Goal: Transaction & Acquisition: Download file/media

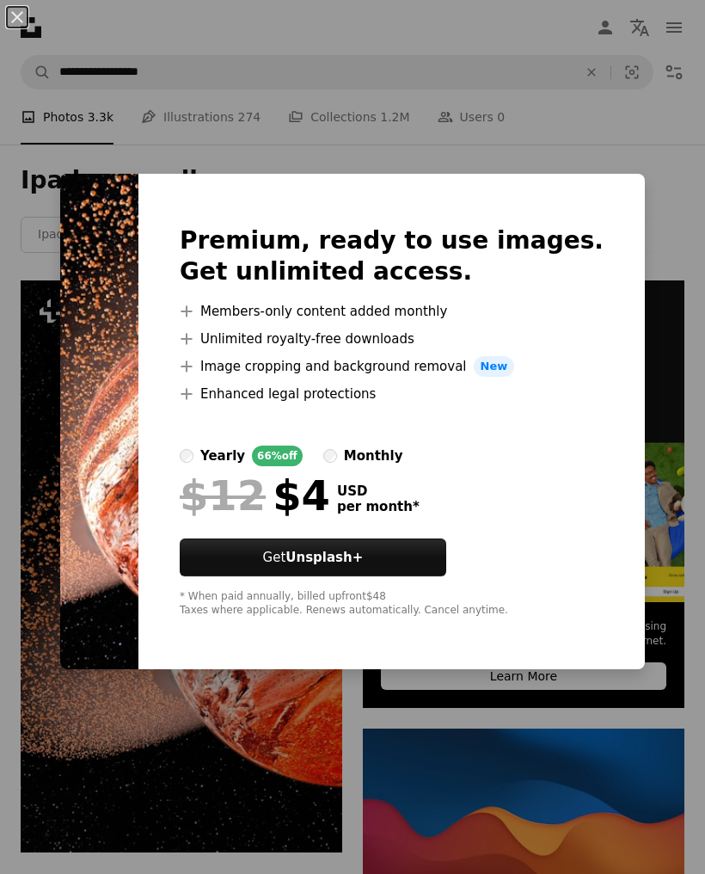
scroll to position [250, 0]
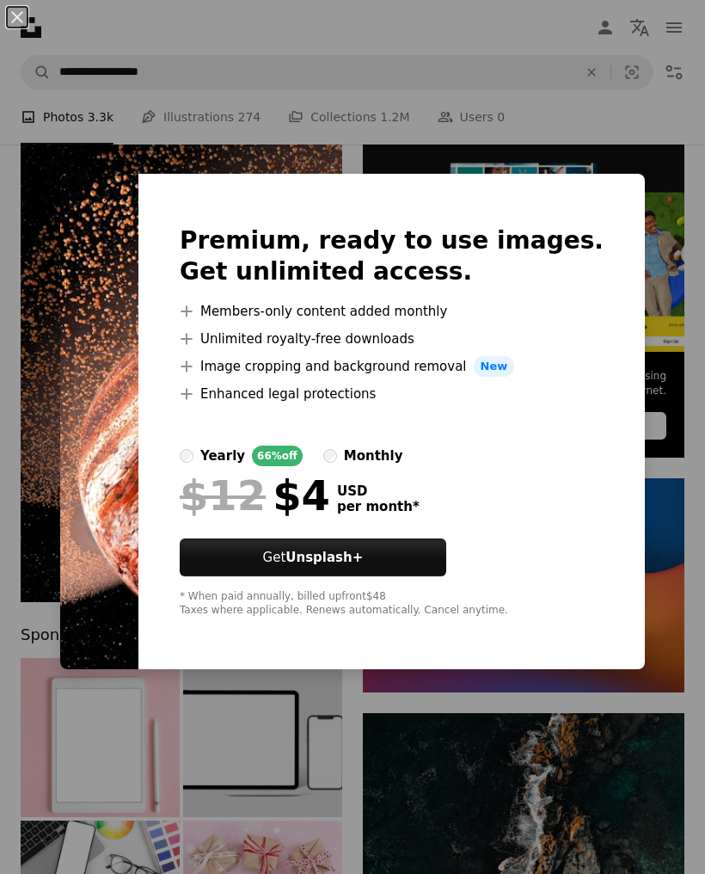
click at [102, 219] on img at bounding box center [99, 422] width 78 height 496
click at [21, 19] on button "An X shape" at bounding box center [17, 17] width 21 height 21
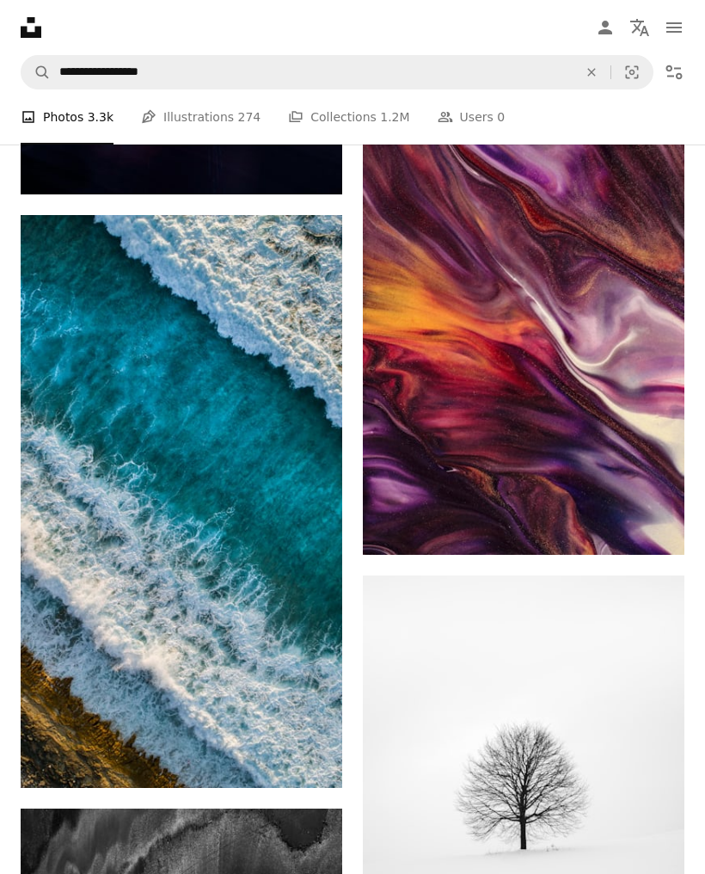
scroll to position [3167, 0]
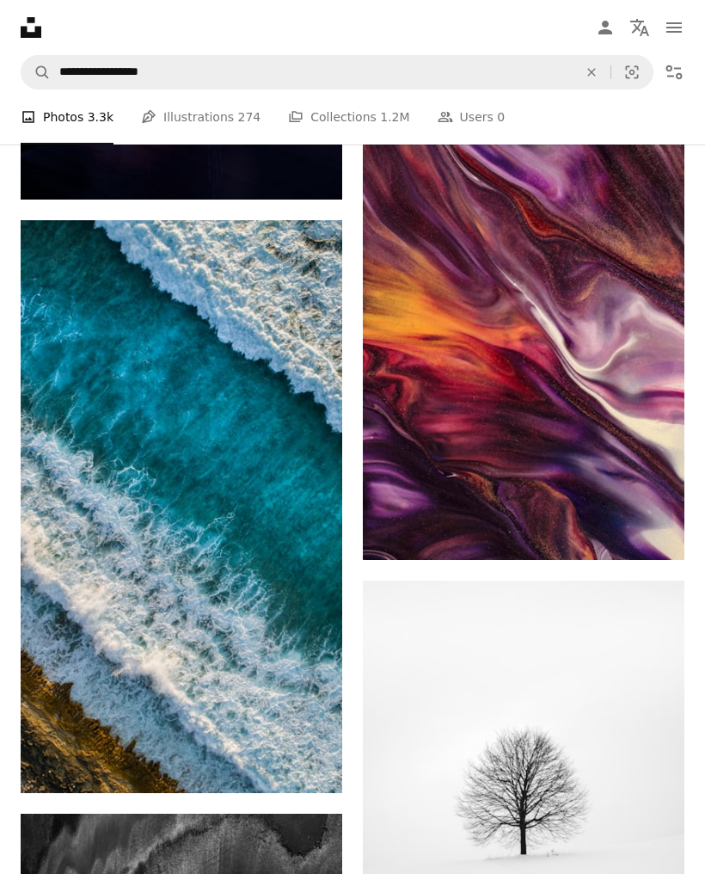
click at [77, 398] on img at bounding box center [182, 507] width 322 height 573
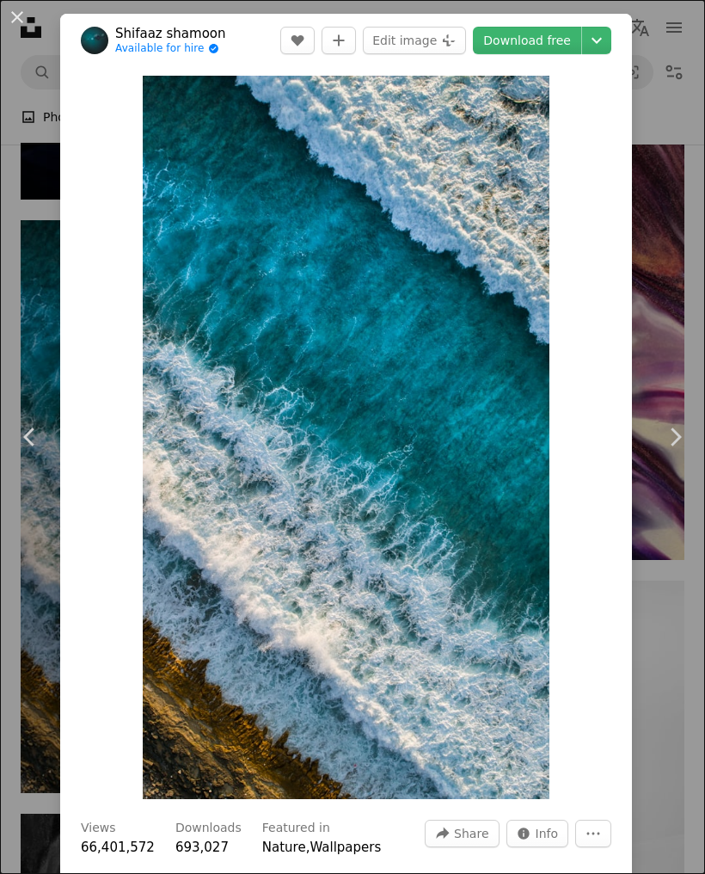
click at [668, 348] on div "An X shape Chevron left Chevron right Shifaaz [PERSON_NAME] Available for hire …" at bounding box center [352, 437] width 705 height 874
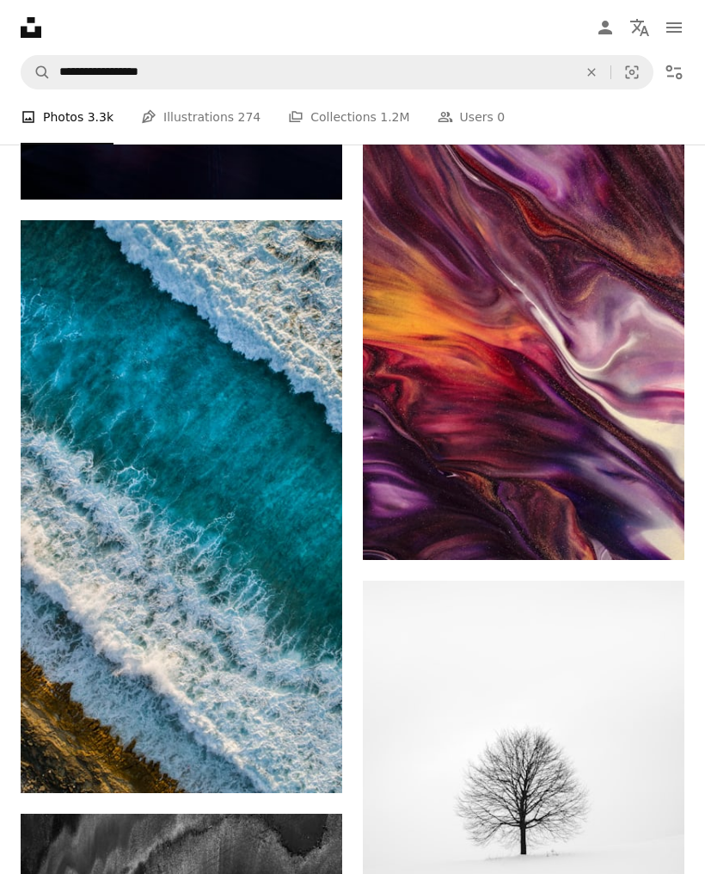
click at [308, 755] on icon "Download" at bounding box center [308, 761] width 11 height 12
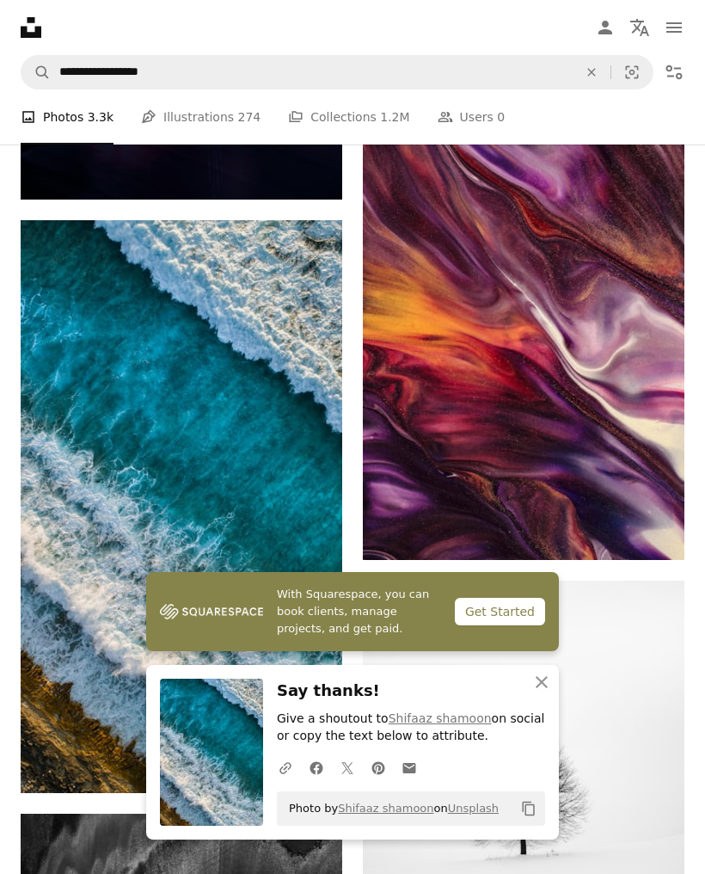
click at [539, 693] on icon "An X shape" at bounding box center [542, 682] width 21 height 21
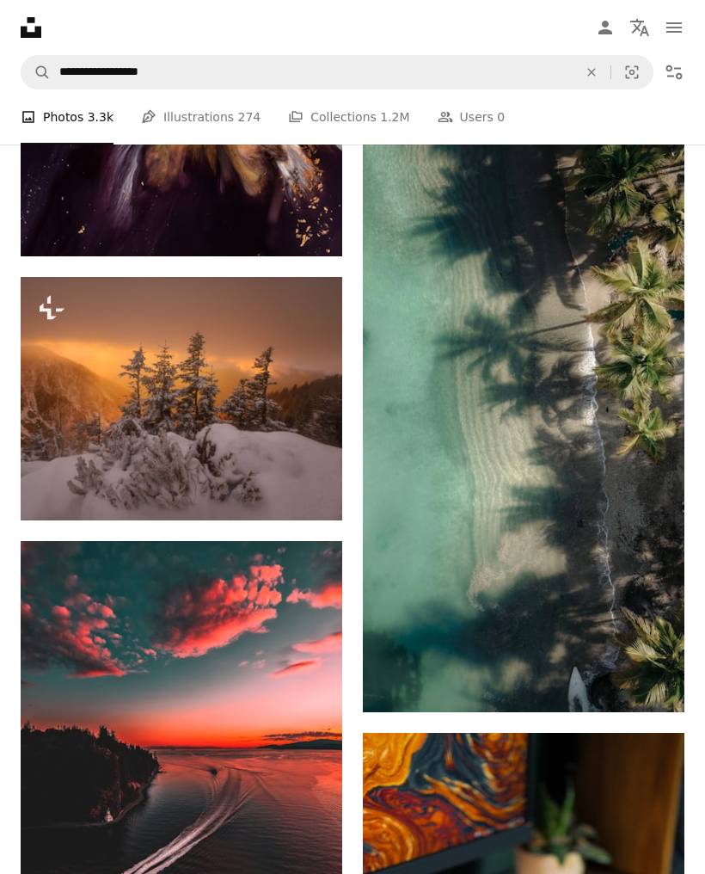
scroll to position [1887, 0]
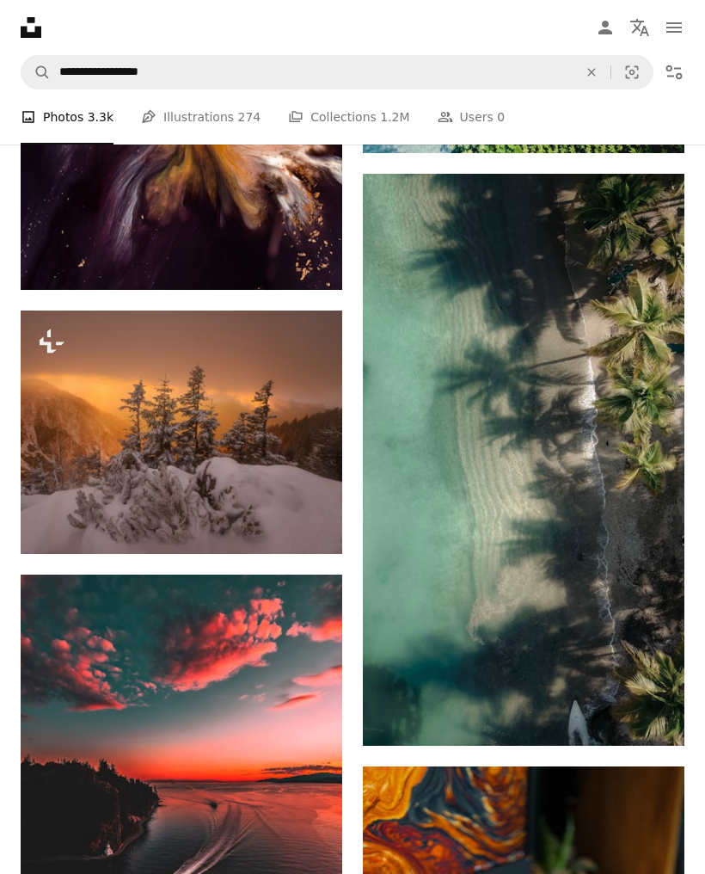
click at [661, 715] on link "Arrow pointing down" at bounding box center [650, 715] width 34 height 28
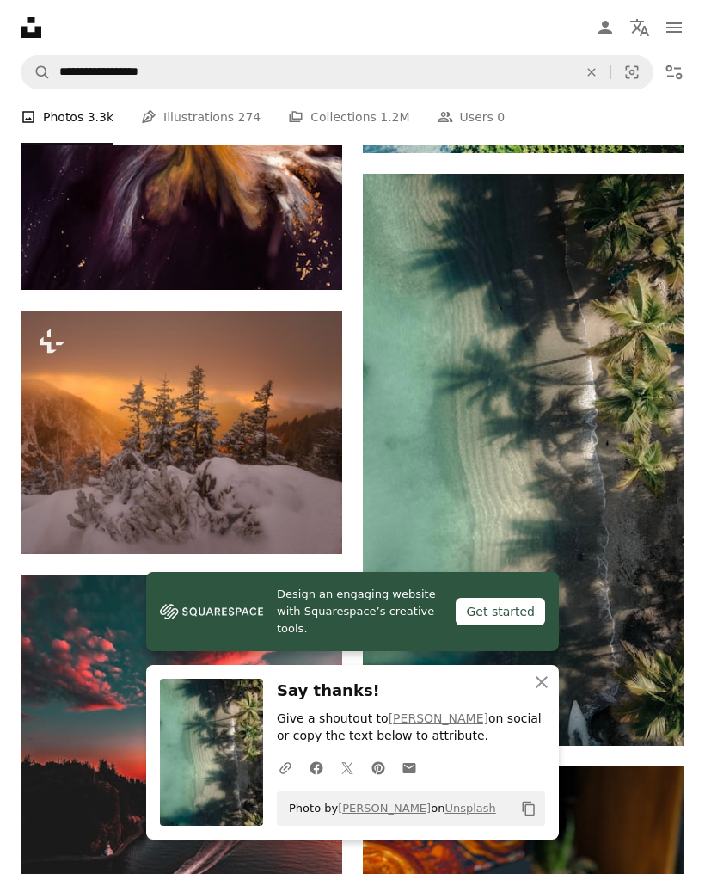
click at [523, 625] on div "Get started" at bounding box center [500, 612] width 89 height 28
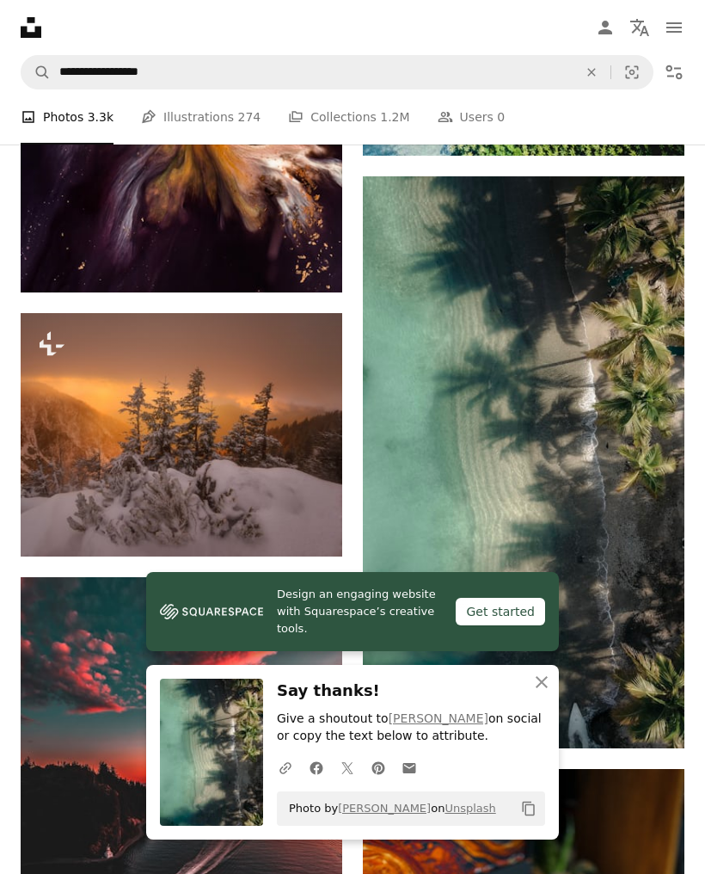
click at [613, 485] on img at bounding box center [524, 462] width 322 height 572
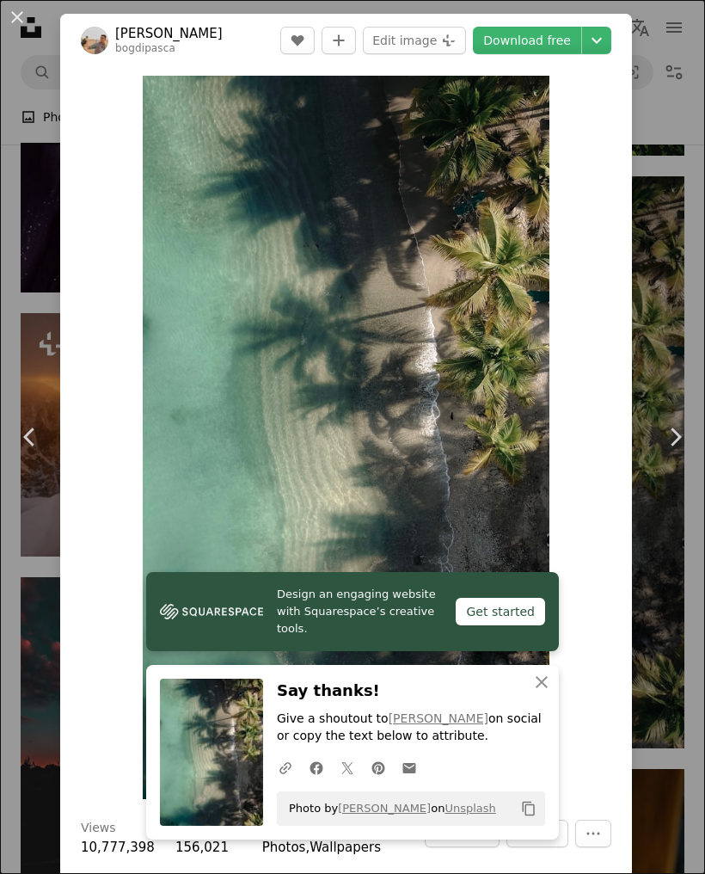
click at [549, 693] on icon "An X shape" at bounding box center [542, 682] width 21 height 21
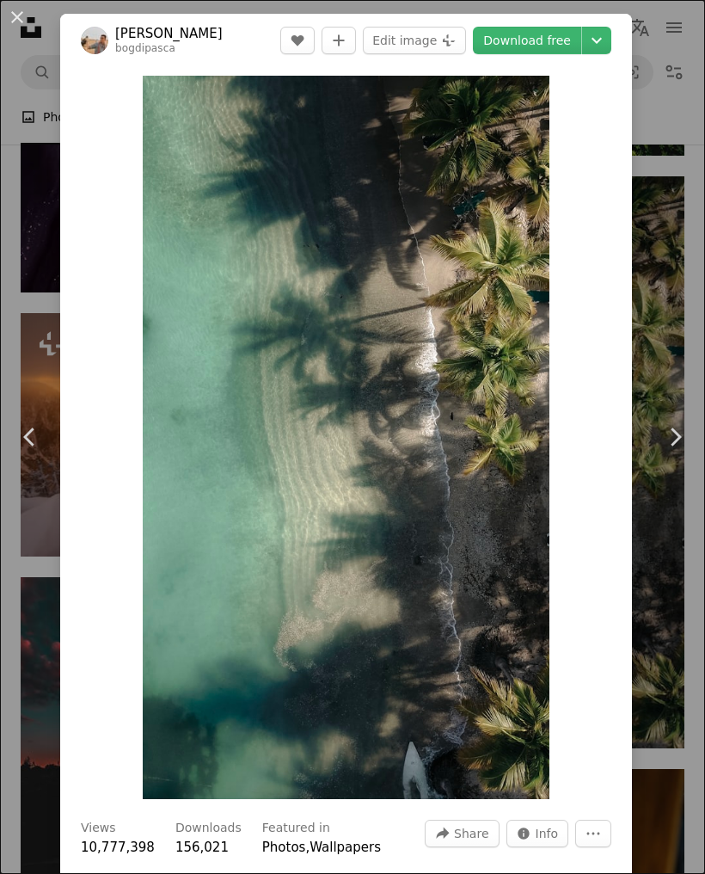
click at [600, 48] on icon "Chevron down" at bounding box center [597, 40] width 28 height 21
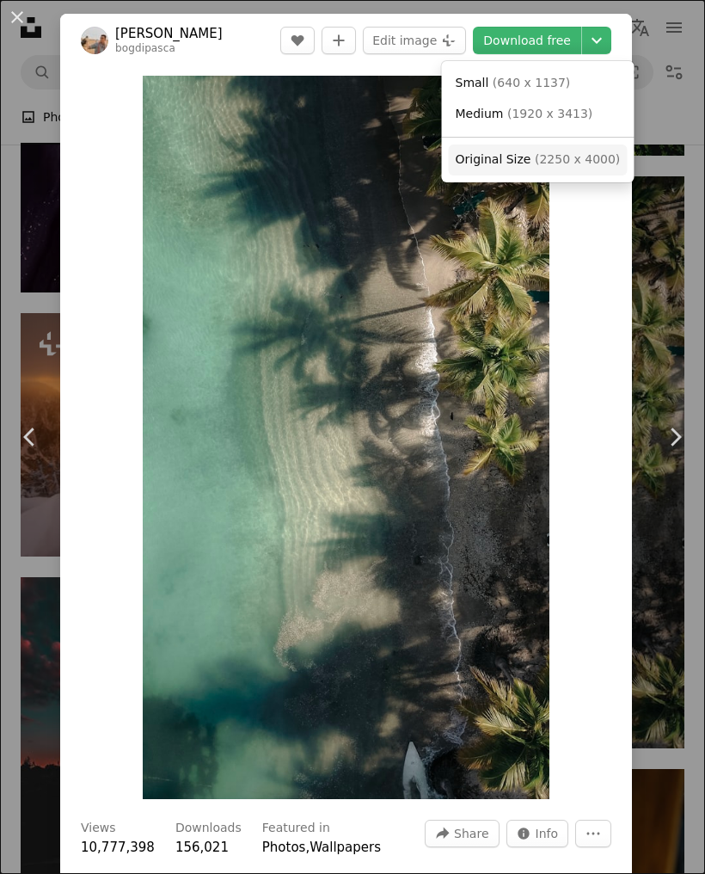
click at [554, 158] on span "( 2250 x 4000 )" at bounding box center [577, 159] width 85 height 14
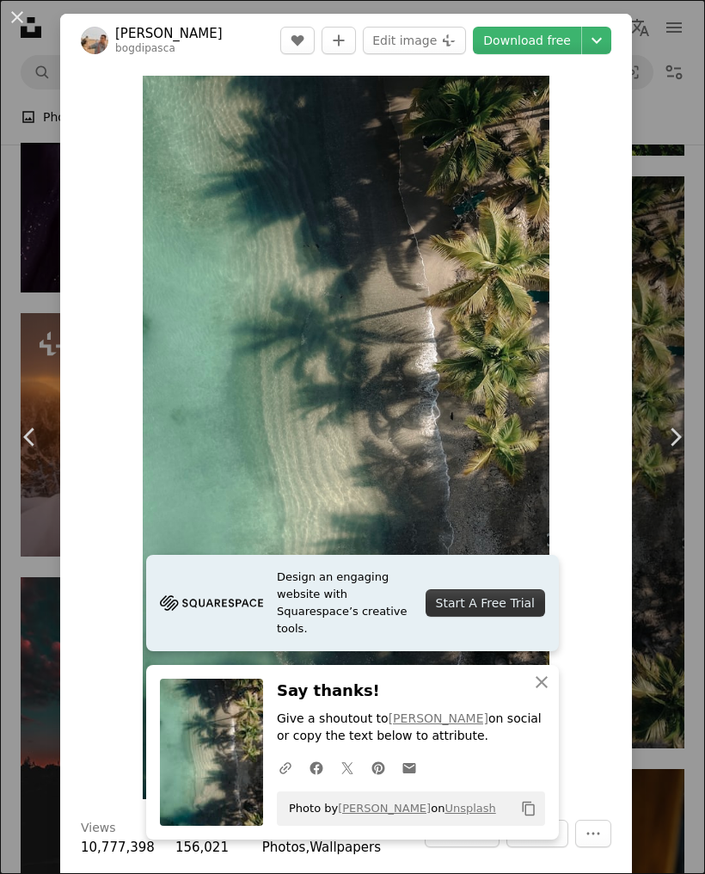
click at [245, 826] on img at bounding box center [211, 752] width 103 height 147
click at [327, 704] on h3 "Say thanks!" at bounding box center [411, 691] width 268 height 25
click at [433, 725] on link "[PERSON_NAME]" at bounding box center [439, 718] width 100 height 14
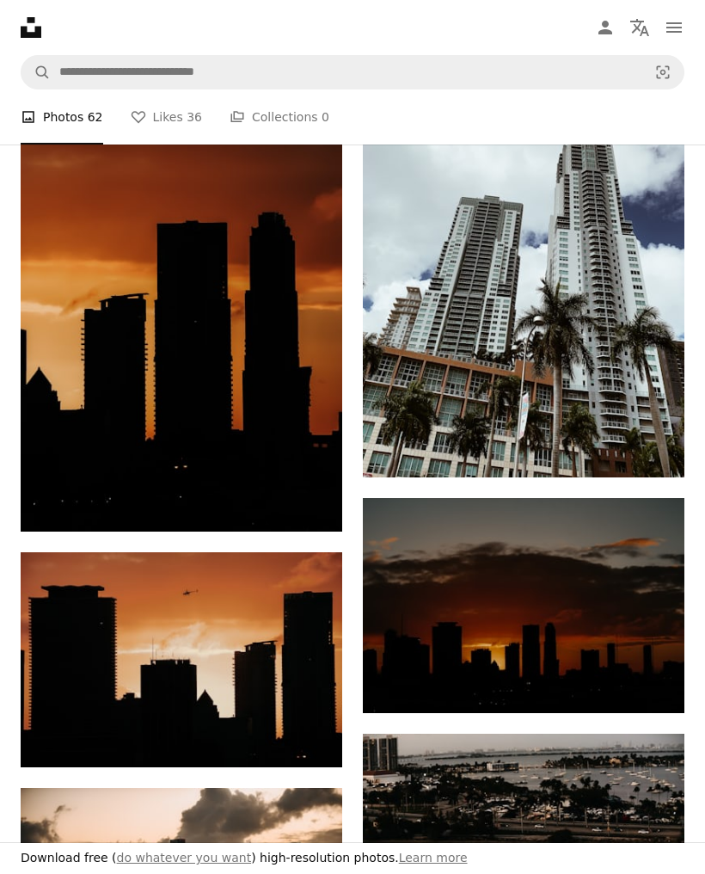
scroll to position [440, 0]
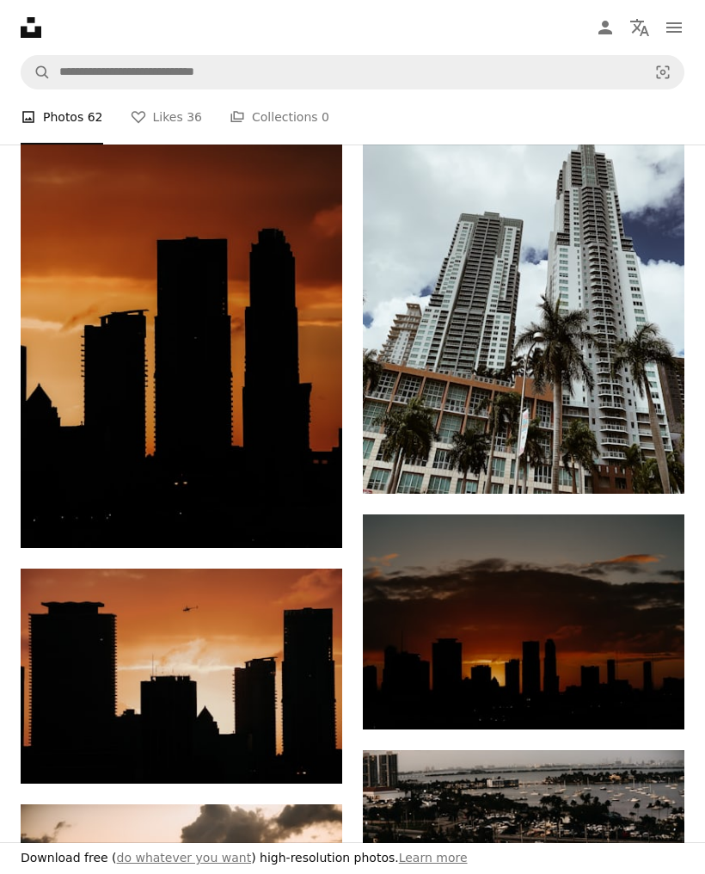
click at [608, 319] on img at bounding box center [524, 279] width 322 height 428
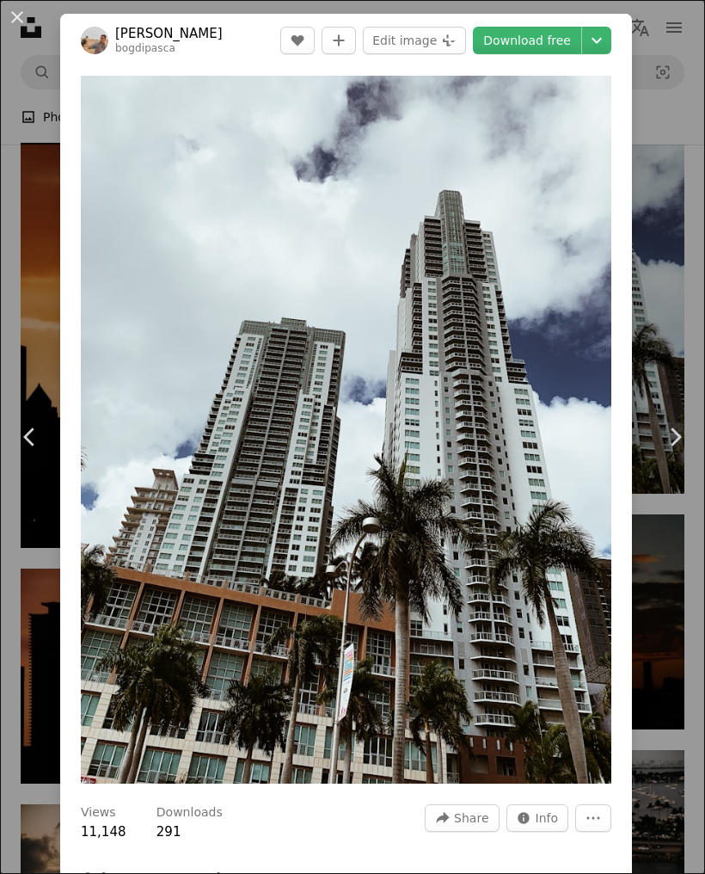
click at [684, 378] on div "An X shape Chevron left Chevron right [PERSON_NAME] bogdipasca A heart A plus s…" at bounding box center [352, 437] width 705 height 874
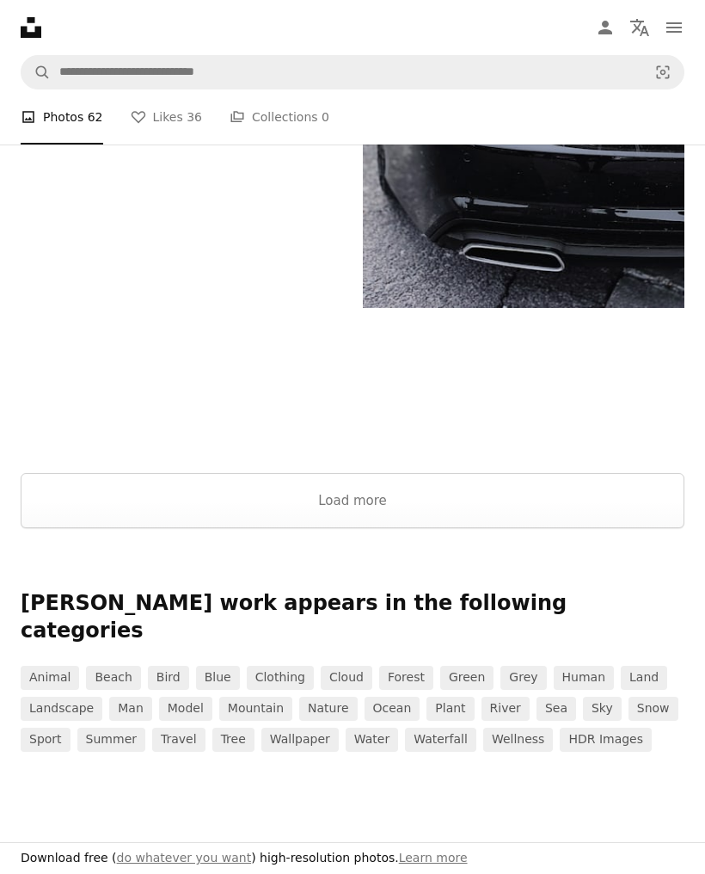
scroll to position [3734, 0]
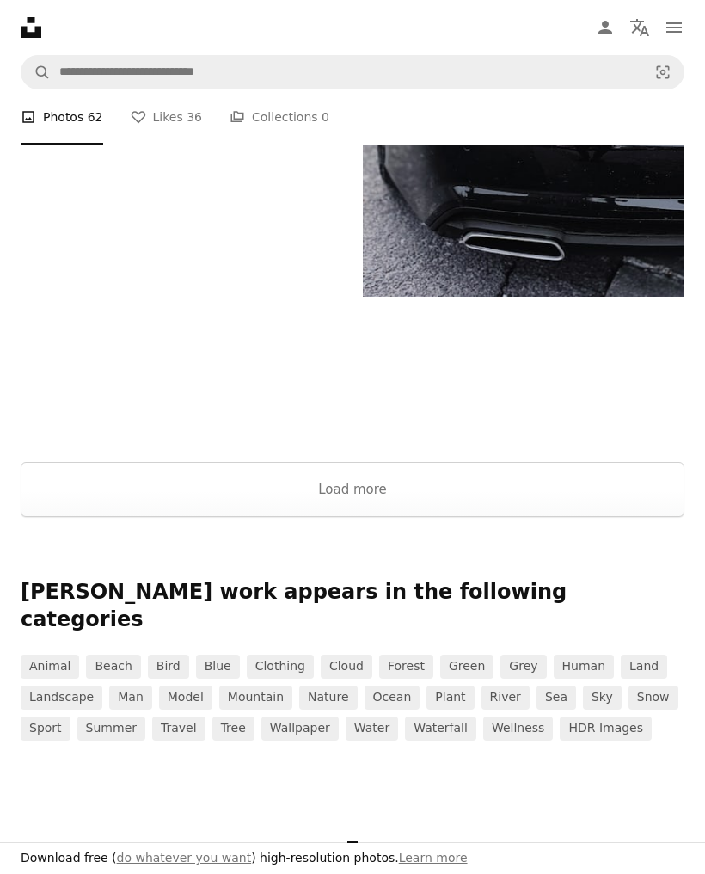
click at [509, 492] on button "Load more" at bounding box center [353, 489] width 664 height 55
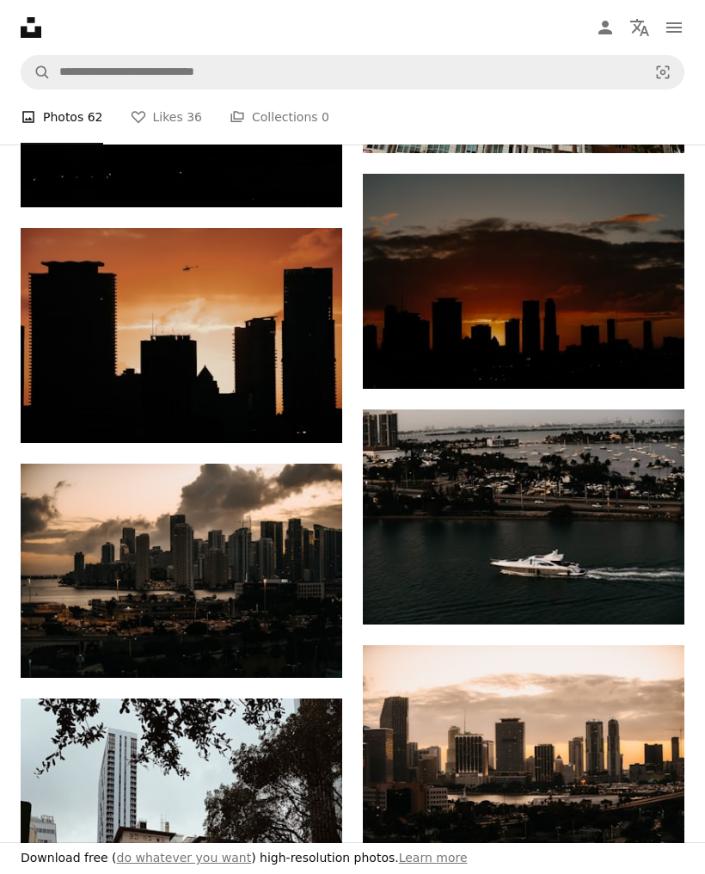
scroll to position [780, 0]
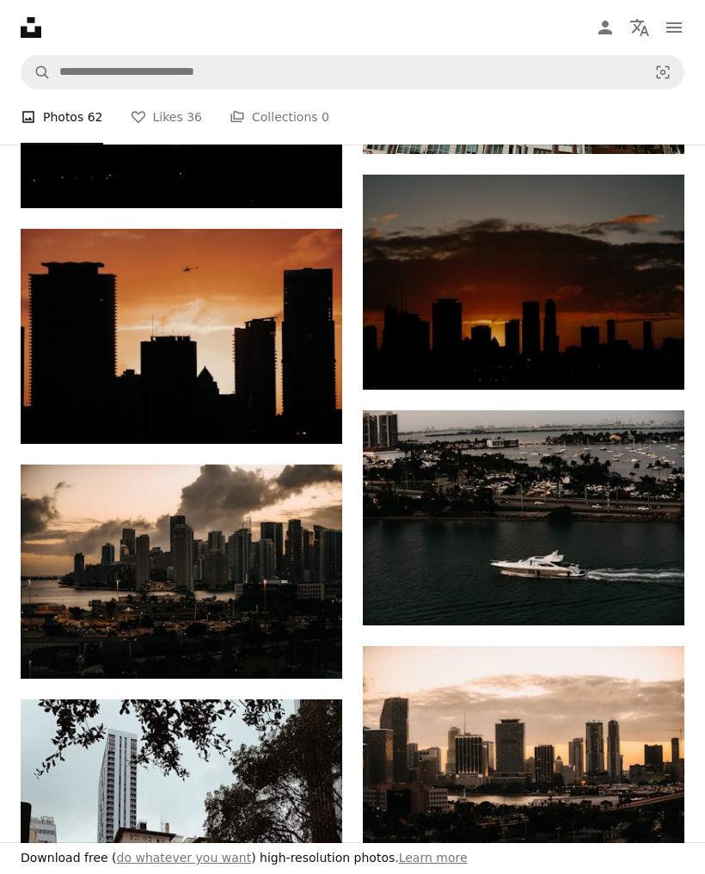
click at [587, 544] on img at bounding box center [524, 517] width 322 height 215
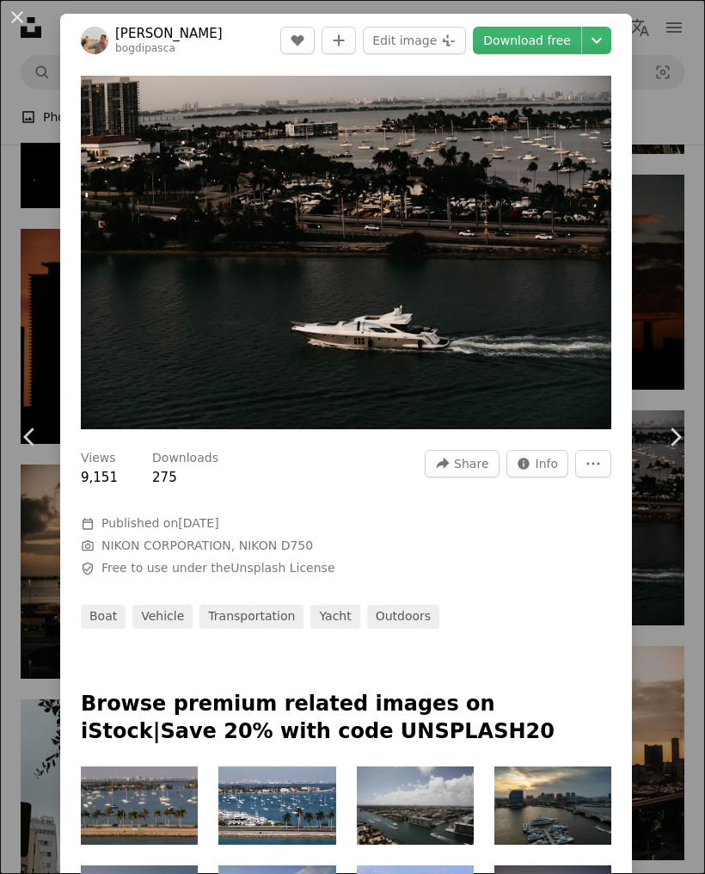
click at [544, 36] on link "Download free" at bounding box center [527, 41] width 108 height 28
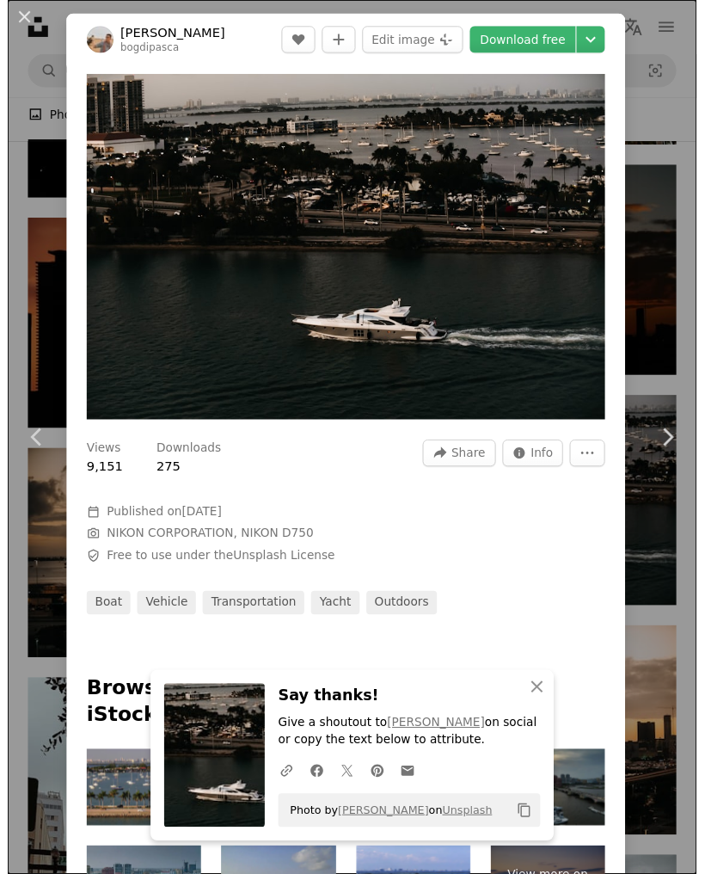
scroll to position [807, 0]
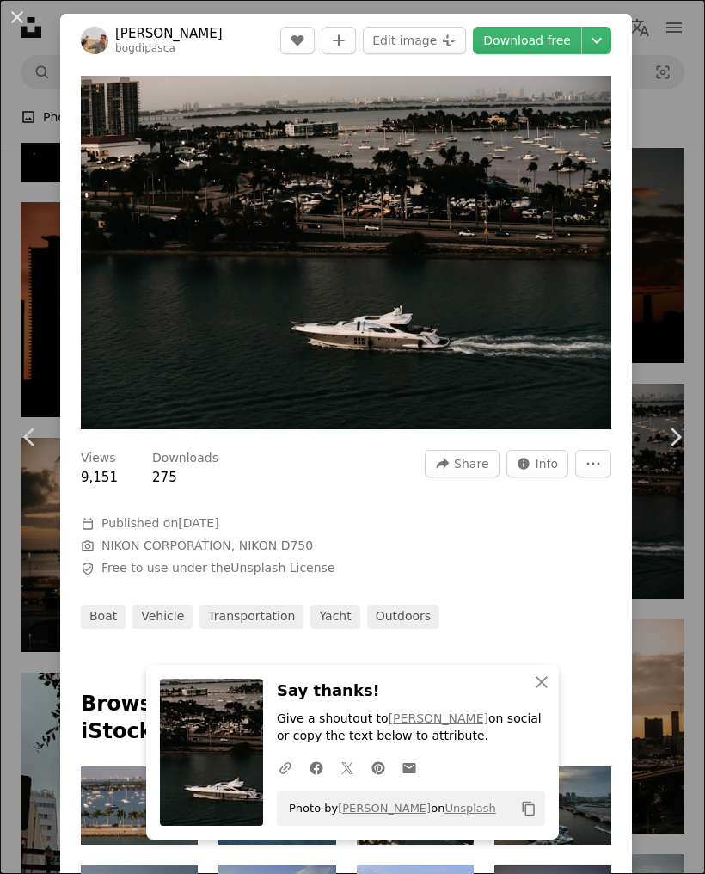
click at [694, 318] on div "An X shape Chevron left Chevron right [PERSON_NAME] bogdipasca A heart A plus s…" at bounding box center [352, 437] width 705 height 874
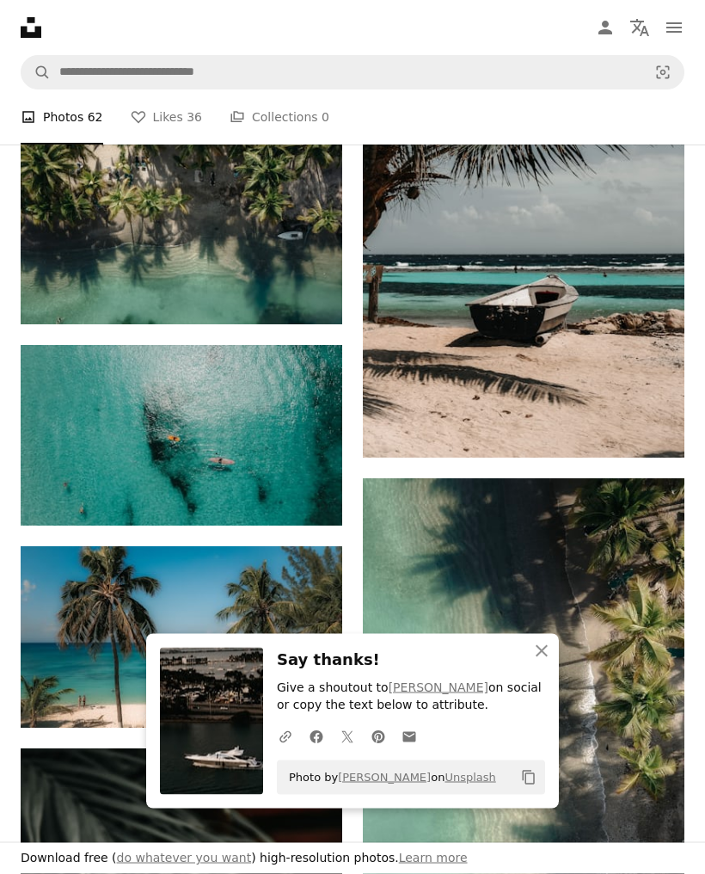
scroll to position [2215, 0]
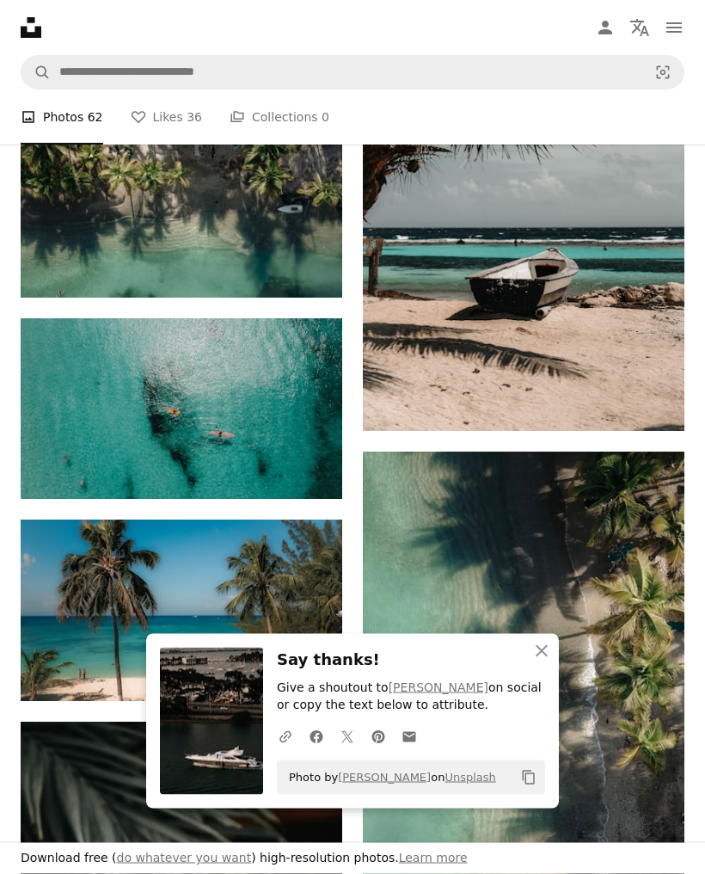
click at [540, 668] on button "An X shape Close" at bounding box center [542, 651] width 34 height 34
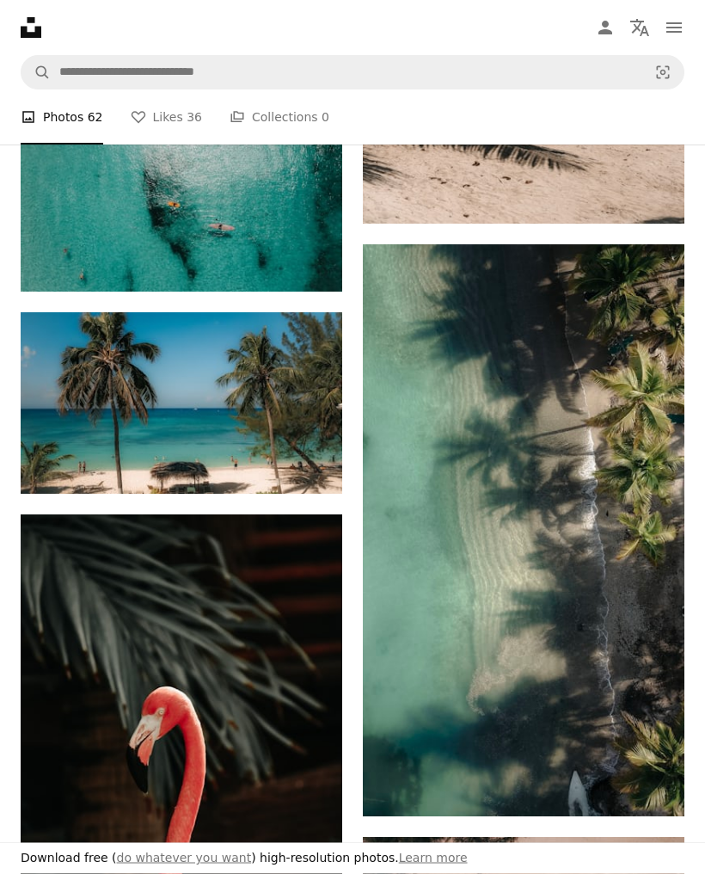
scroll to position [2423, 0]
